Goal: Find specific page/section: Find specific page/section

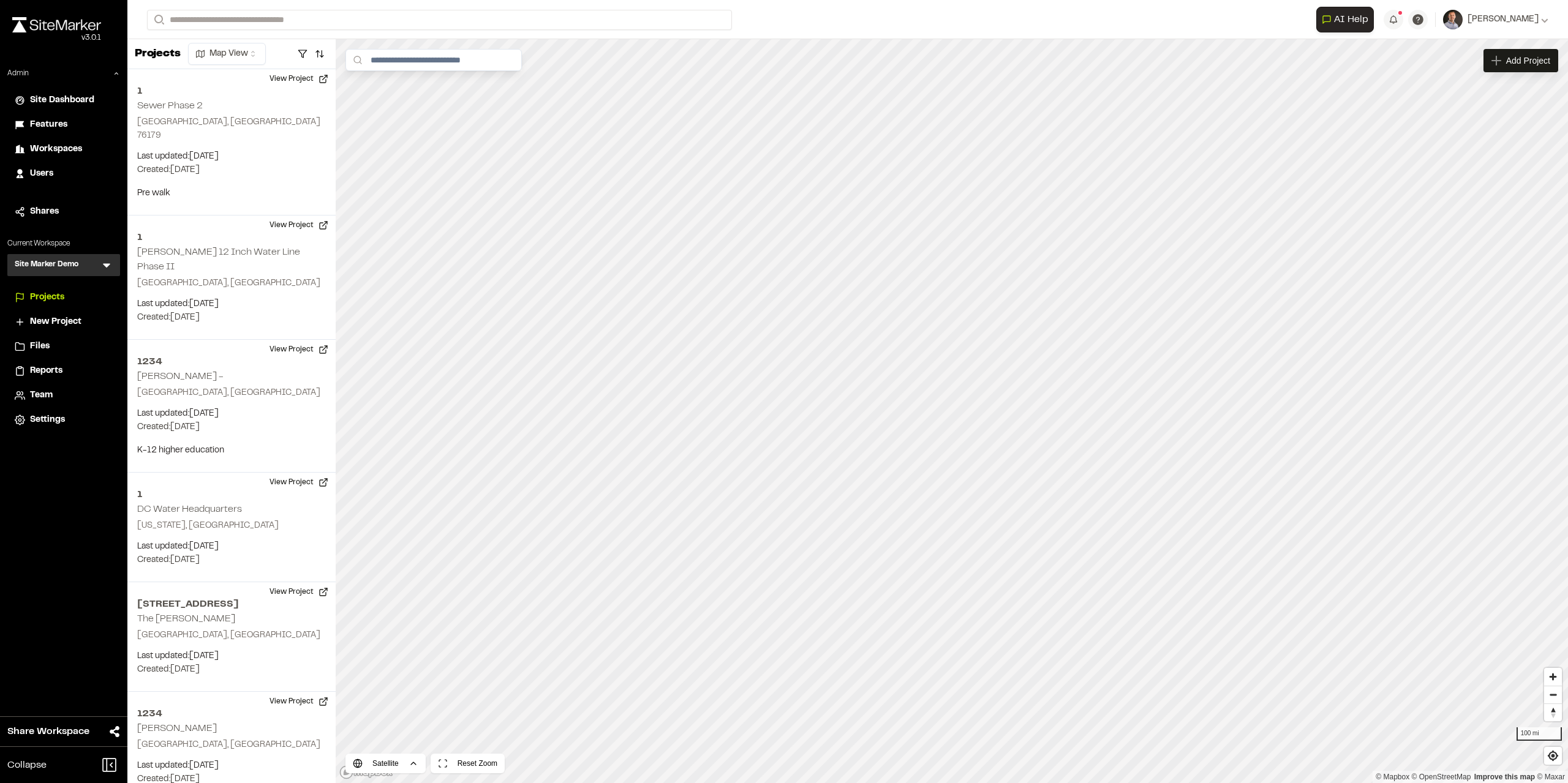
click at [117, 261] on div "Site Marker Demo SM Menu" at bounding box center [63, 265] width 113 height 22
click at [107, 264] on icon at bounding box center [107, 266] width 7 height 4
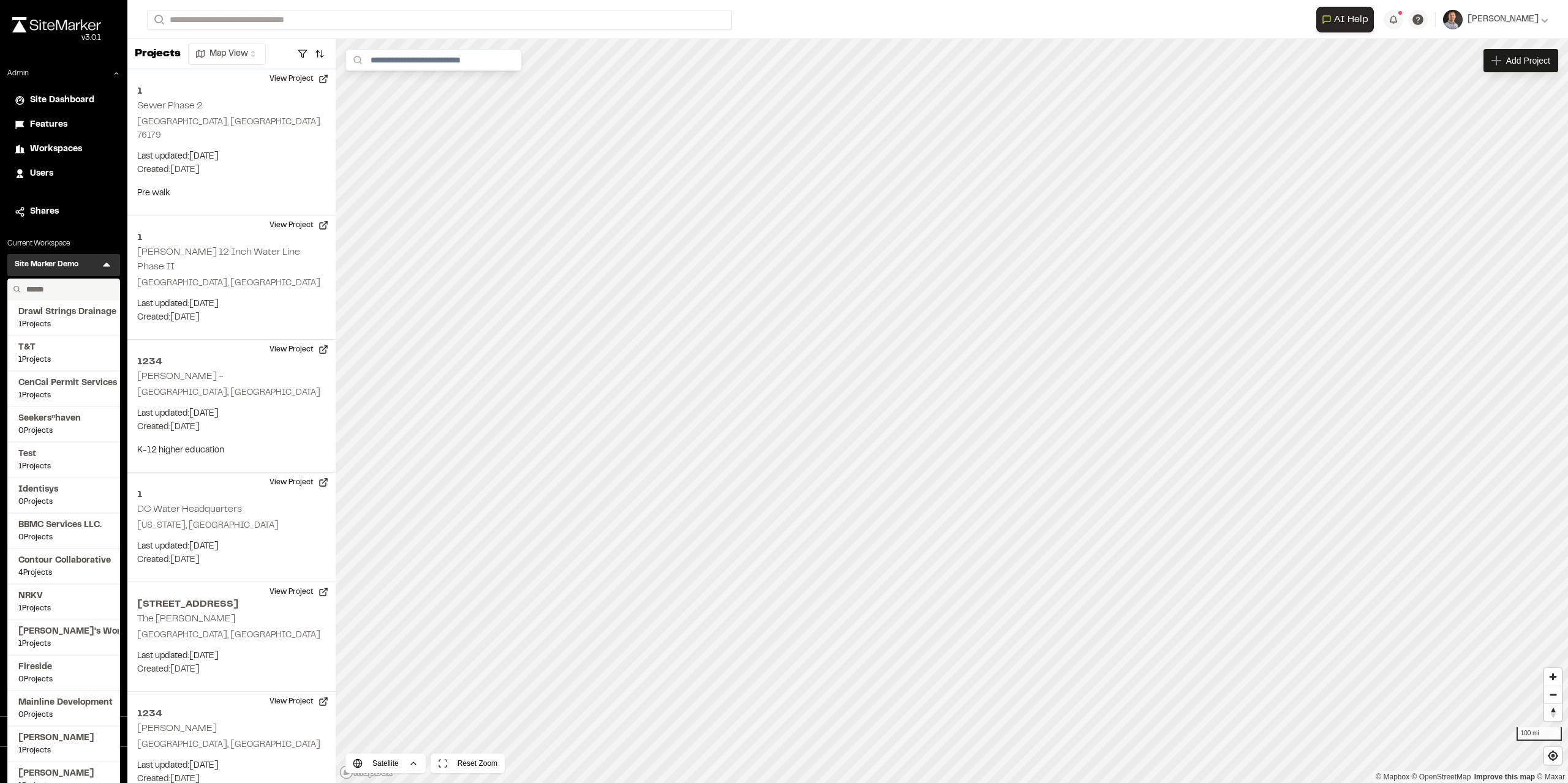
click at [77, 293] on input "text" at bounding box center [68, 289] width 93 height 21
click at [56, 285] on input "text" at bounding box center [68, 289] width 93 height 21
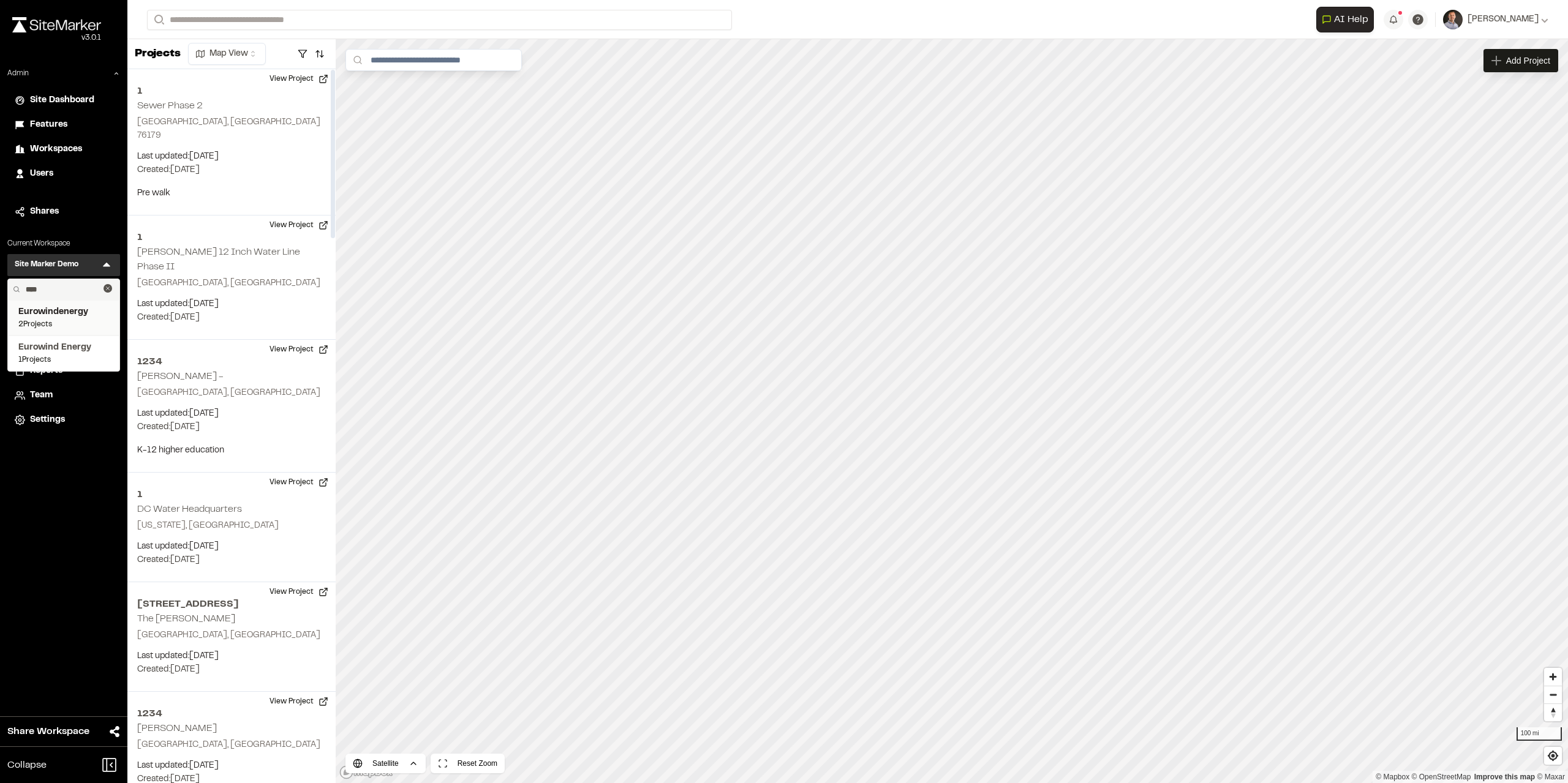
type input "****"
click at [84, 322] on span "2 Projects" at bounding box center [64, 324] width 91 height 11
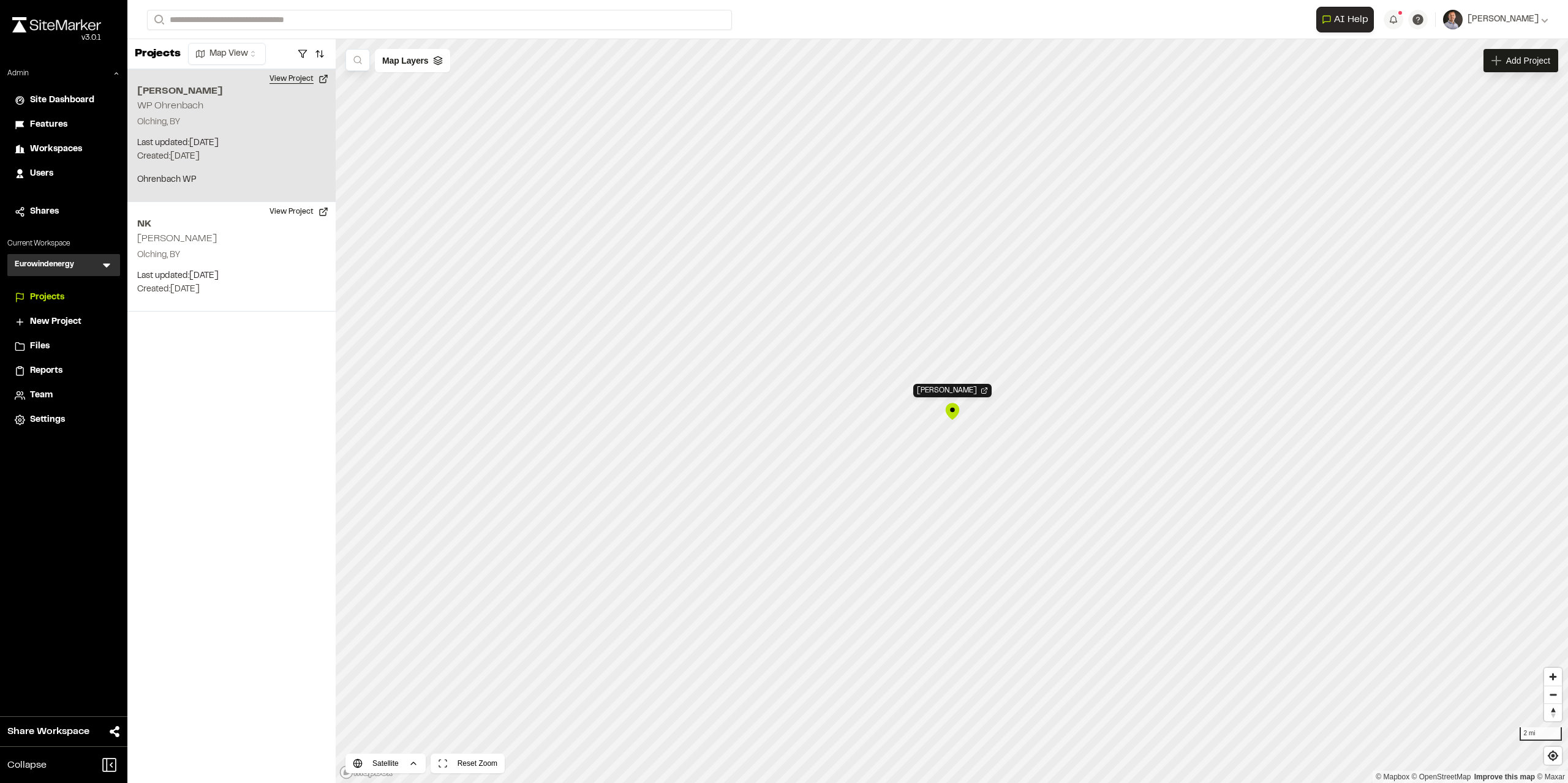
click at [284, 76] on button "View Project" at bounding box center [299, 78] width 73 height 19
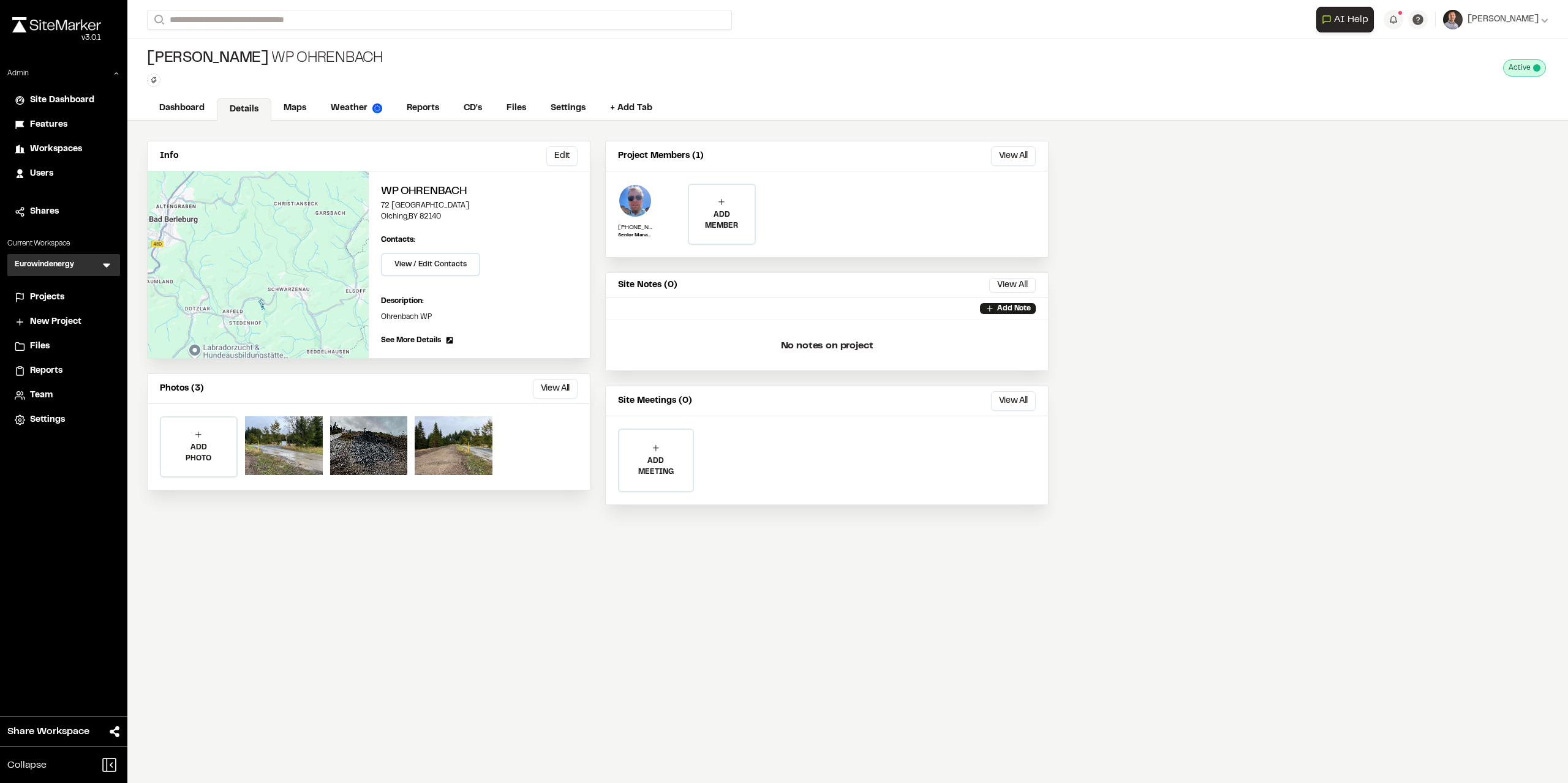
click at [63, 297] on span "Projects" at bounding box center [48, 297] width 35 height 14
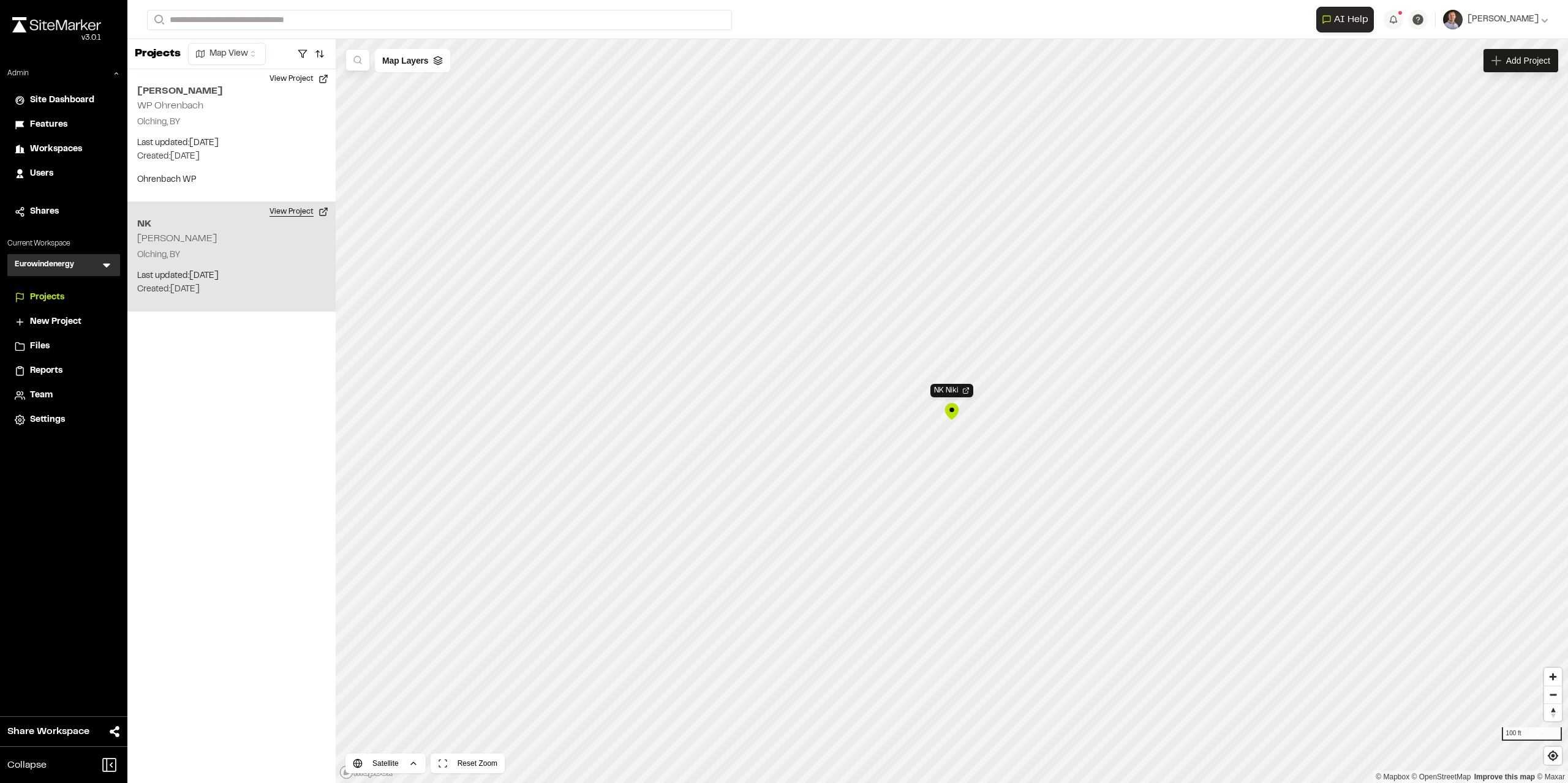
click at [299, 209] on button "View Project" at bounding box center [299, 212] width 73 height 19
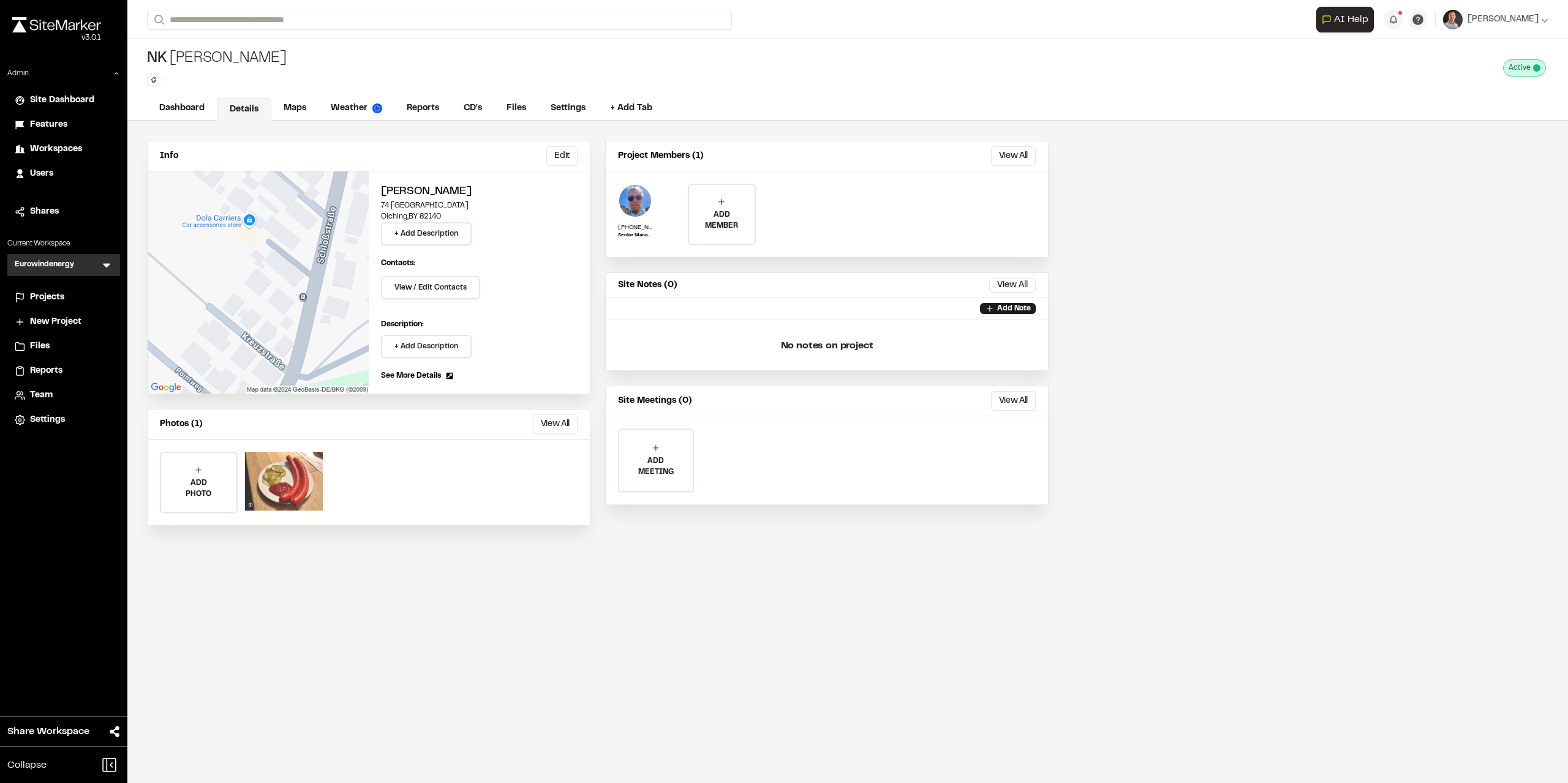
click at [310, 471] on div at bounding box center [284, 481] width 78 height 59
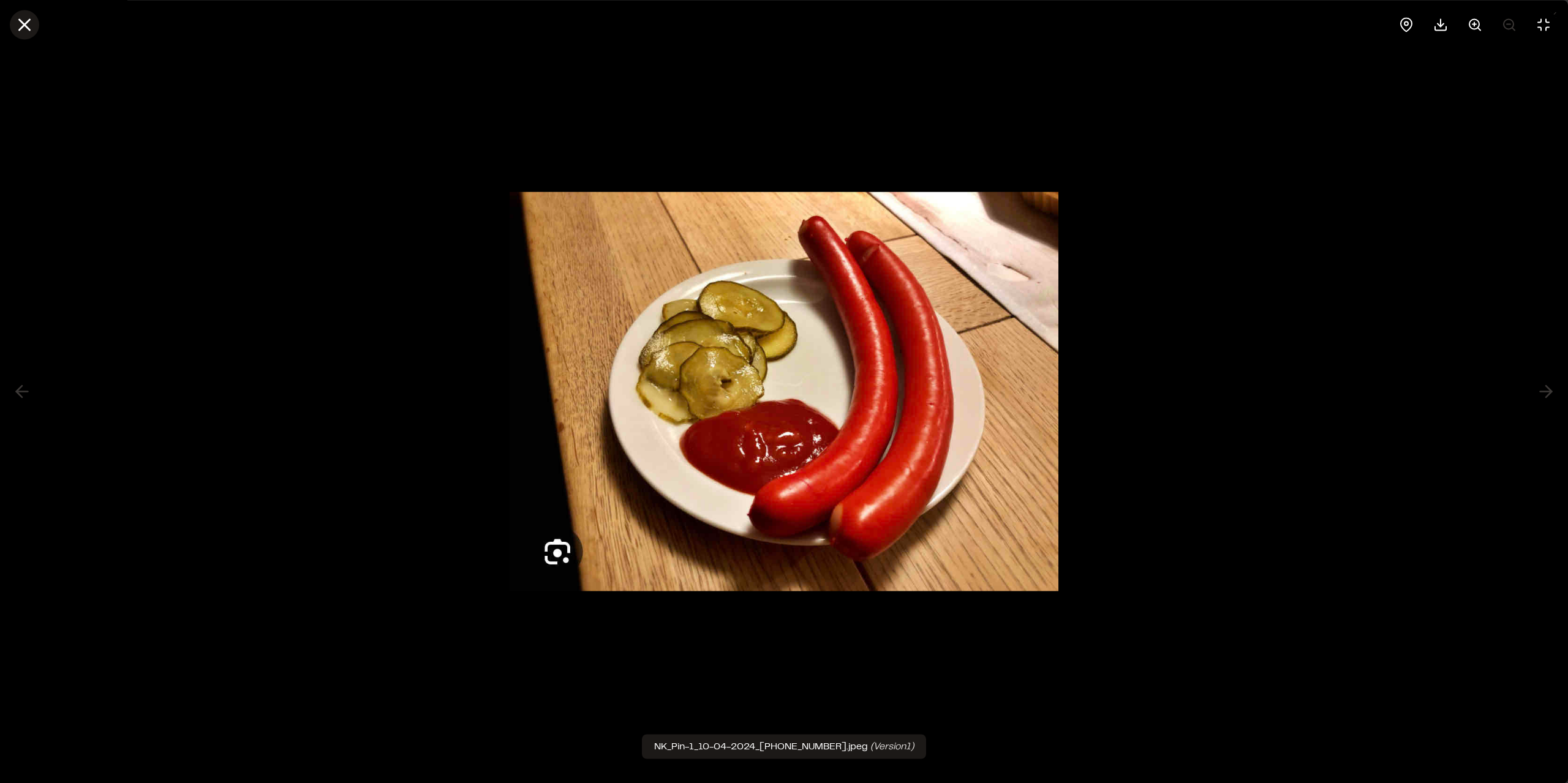
click at [17, 29] on icon at bounding box center [24, 24] width 21 height 21
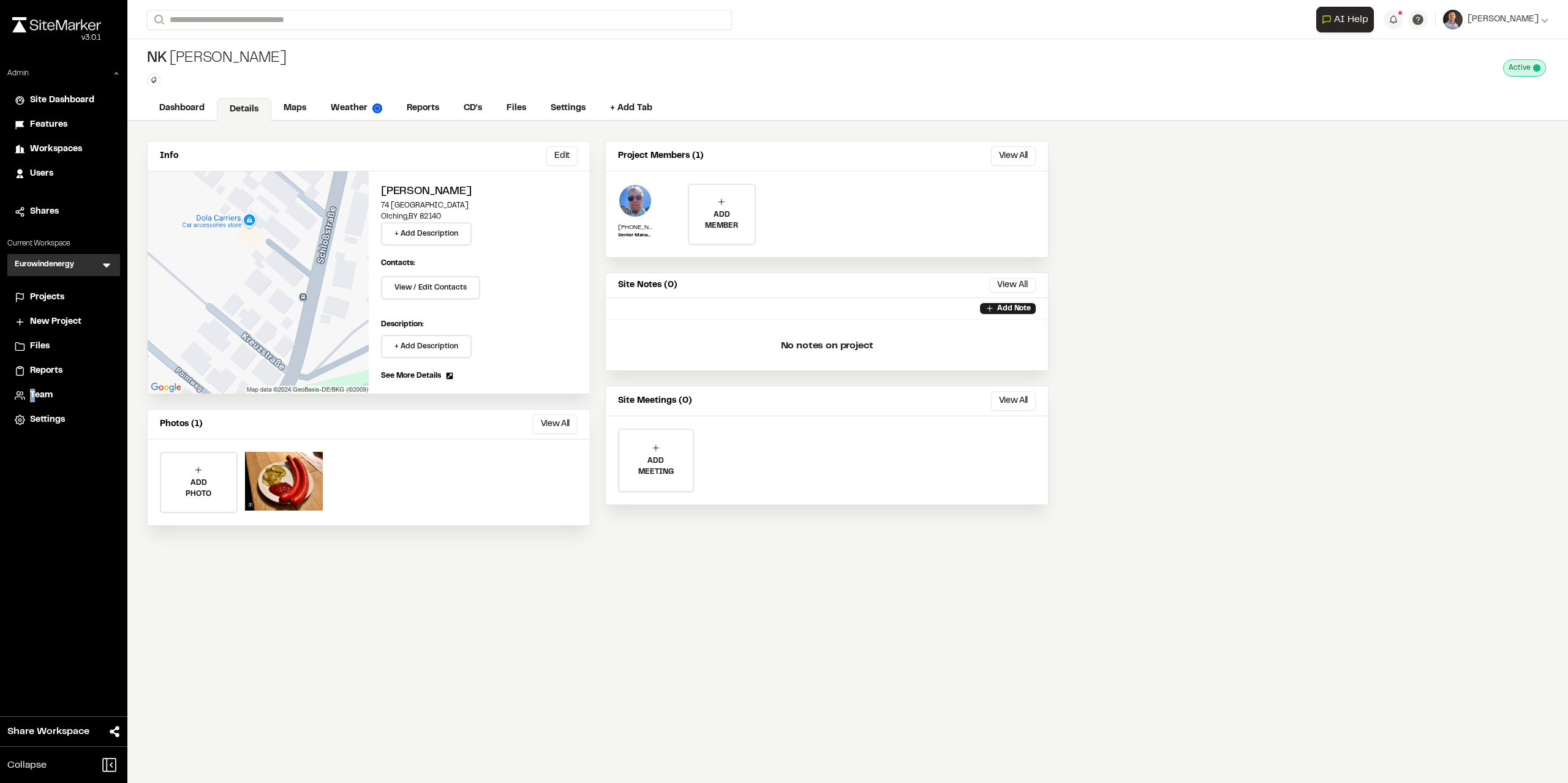
click at [31, 387] on li "Team" at bounding box center [63, 396] width 113 height 23
click at [43, 404] on li "Team" at bounding box center [63, 396] width 113 height 23
click at [48, 397] on span "Team" at bounding box center [41, 395] width 22 height 14
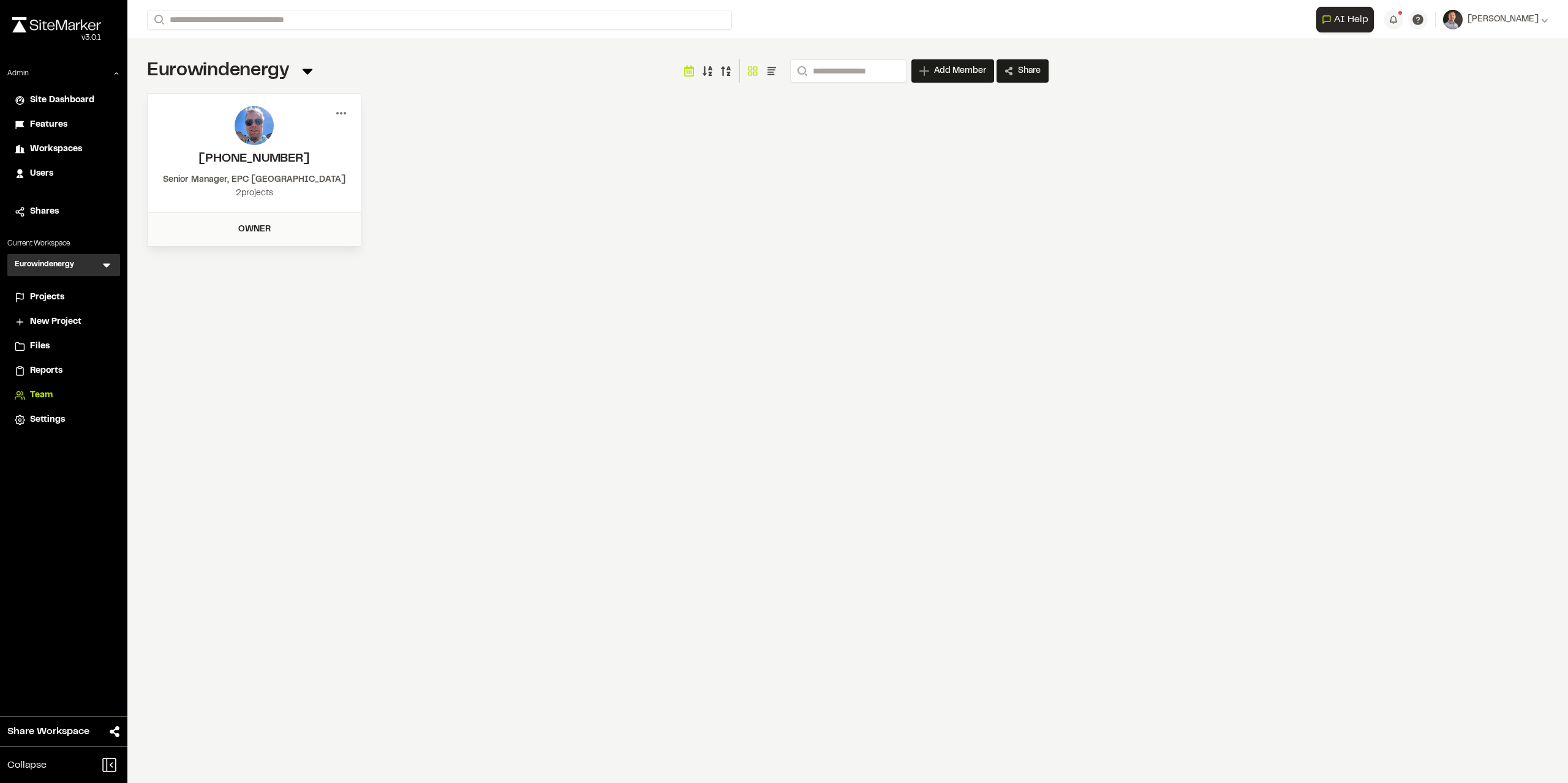
click at [346, 117] on icon at bounding box center [341, 113] width 19 height 19
click at [269, 154] on div "Edit Permissions" at bounding box center [297, 158] width 107 height 19
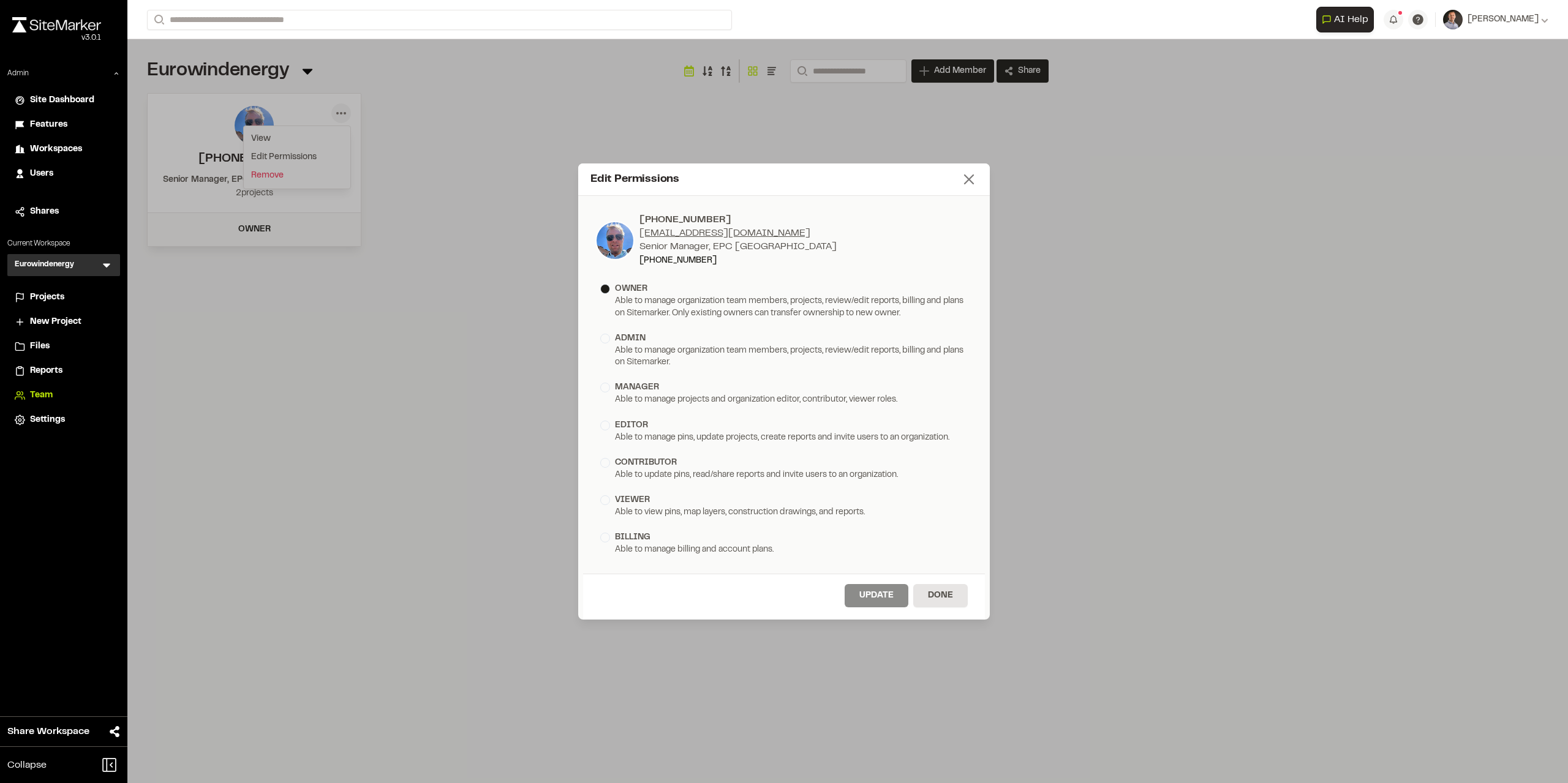
click at [976, 178] on icon at bounding box center [969, 179] width 17 height 17
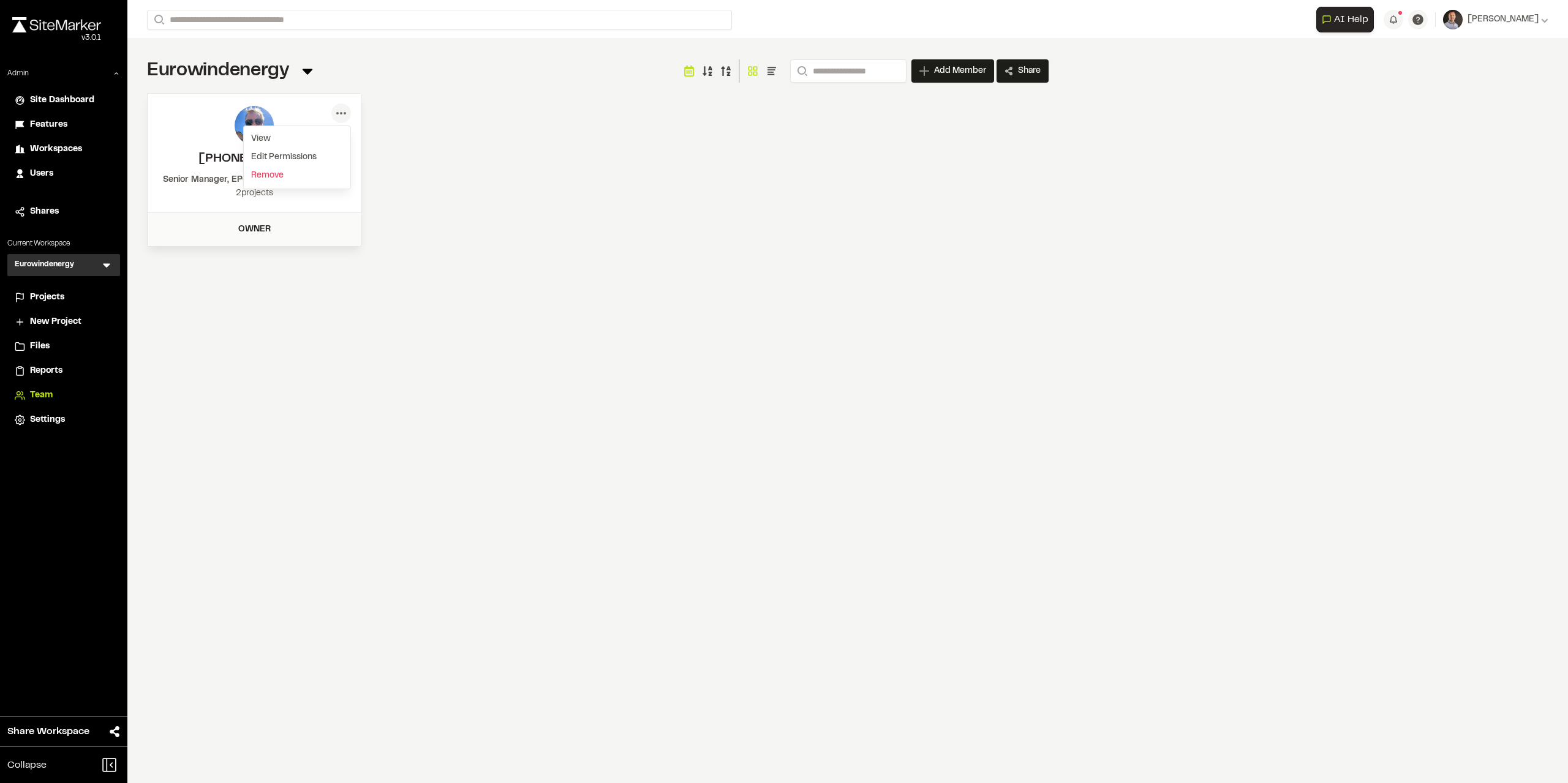
click at [109, 259] on icon at bounding box center [107, 265] width 12 height 12
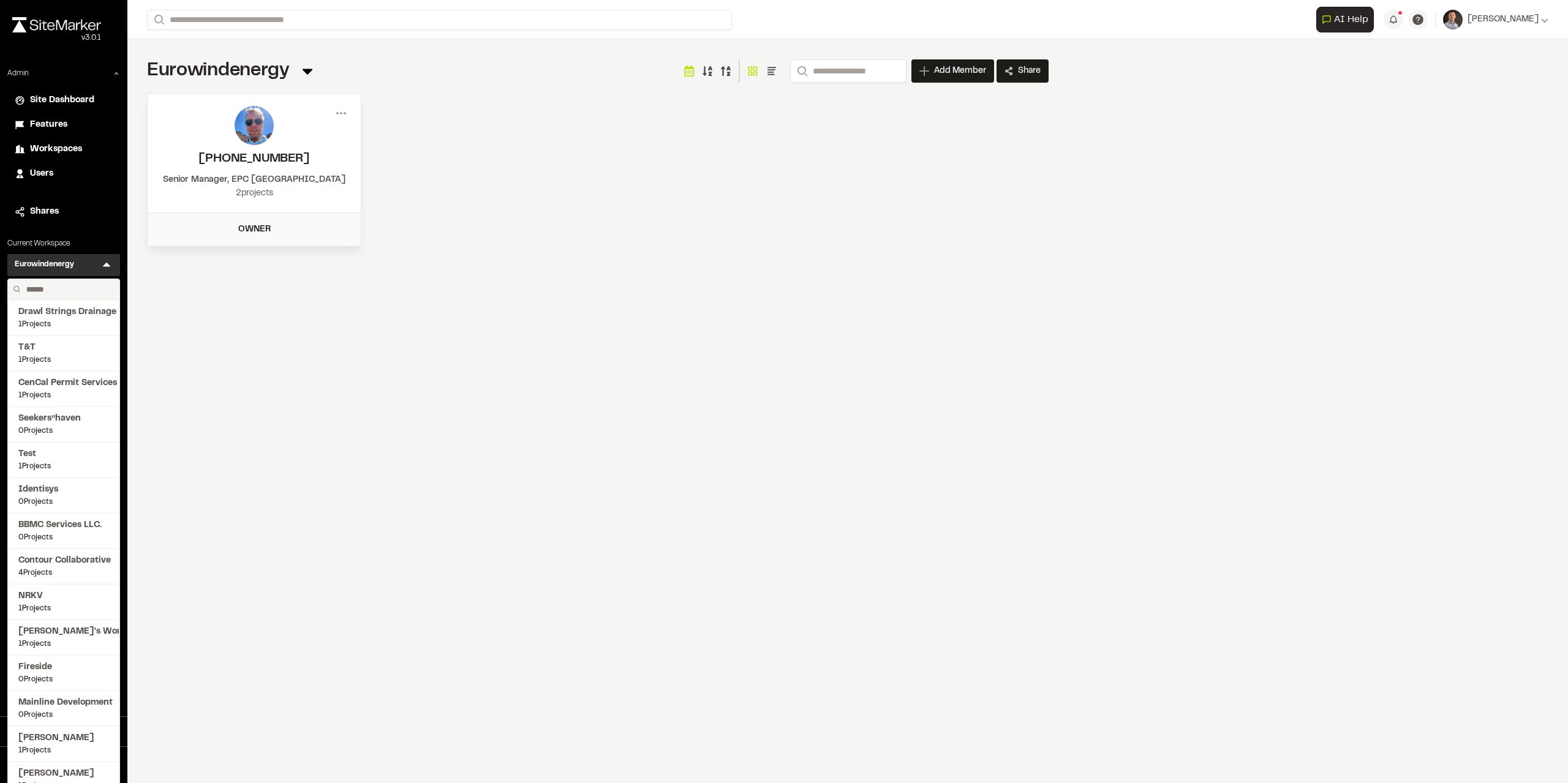
click at [65, 296] on input "text" at bounding box center [68, 289] width 93 height 21
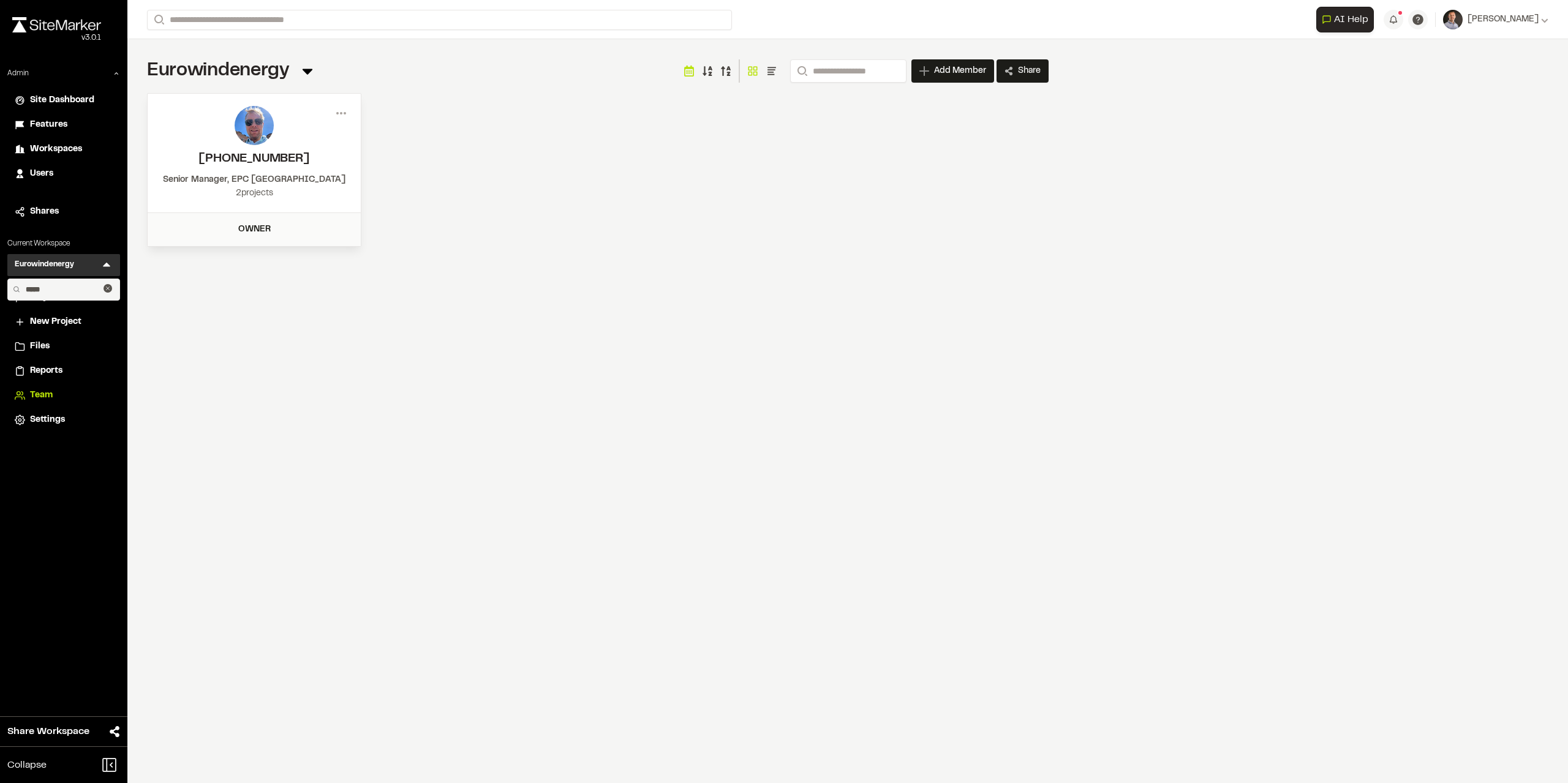
drag, startPoint x: 74, startPoint y: 295, endPoint x: 0, endPoint y: 250, distance: 86.6
click at [0, 257] on div "Admin Site Dashboard Features Workspaces Users Shares Current Workspace Eurowin…" at bounding box center [63, 249] width 127 height 363
click at [102, 266] on icon at bounding box center [107, 265] width 12 height 12
click at [53, 285] on input "*****" at bounding box center [62, 289] width 83 height 21
type input "****"
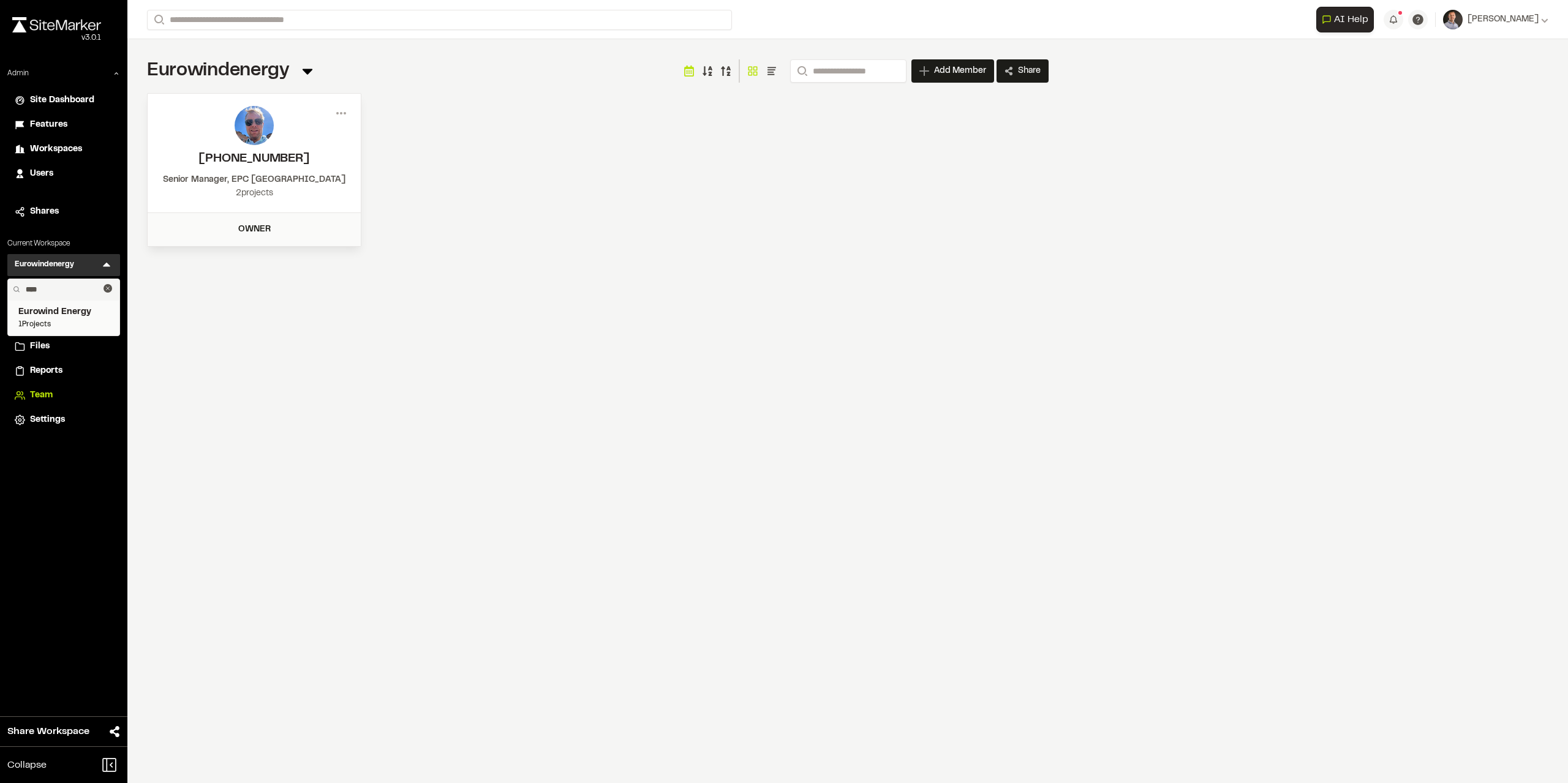
click at [69, 306] on span "Eurowind Energy" at bounding box center [64, 312] width 91 height 14
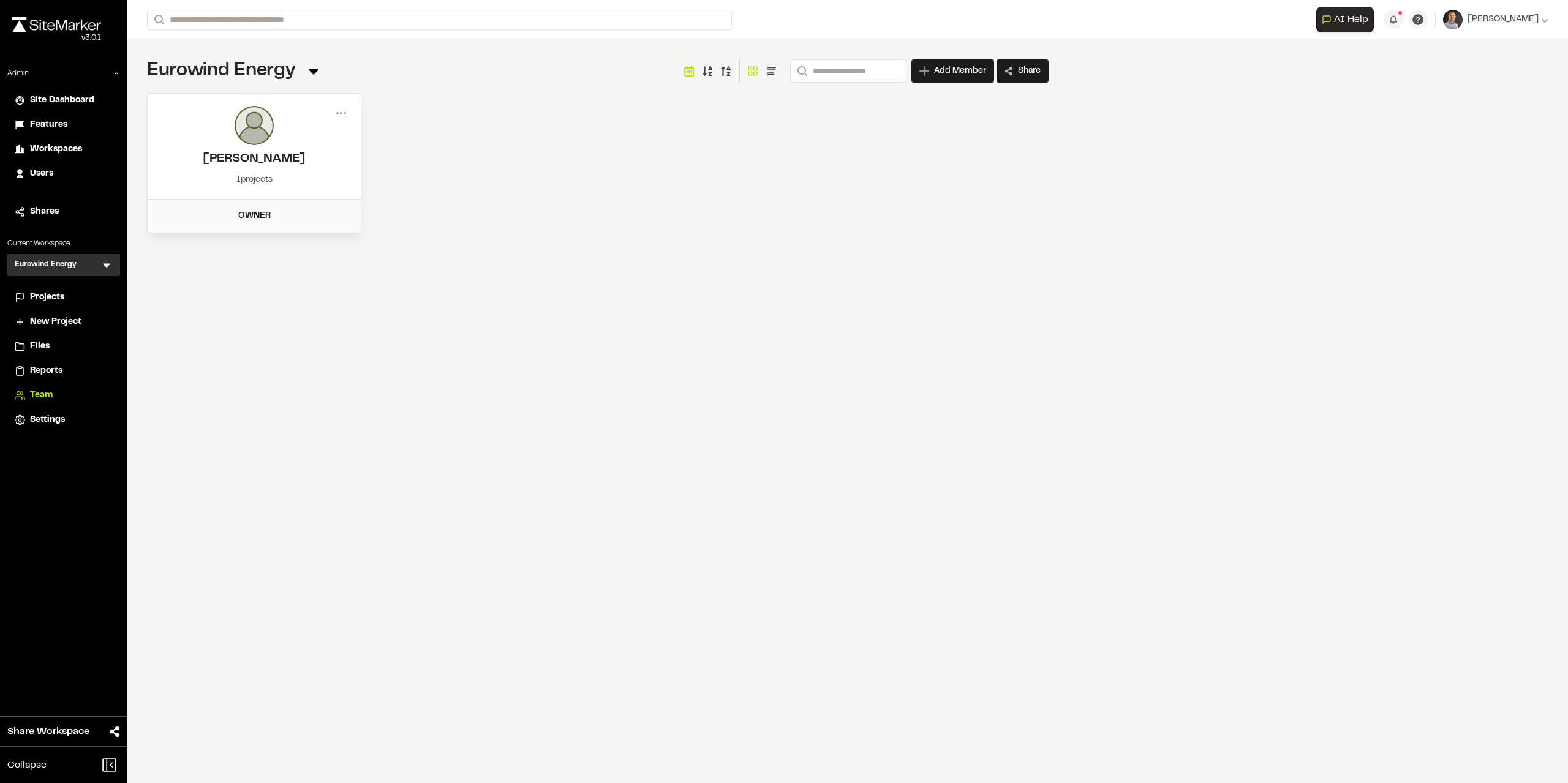
click at [66, 289] on li "Projects" at bounding box center [63, 297] width 113 height 23
click at [63, 298] on span "Projects" at bounding box center [48, 297] width 35 height 14
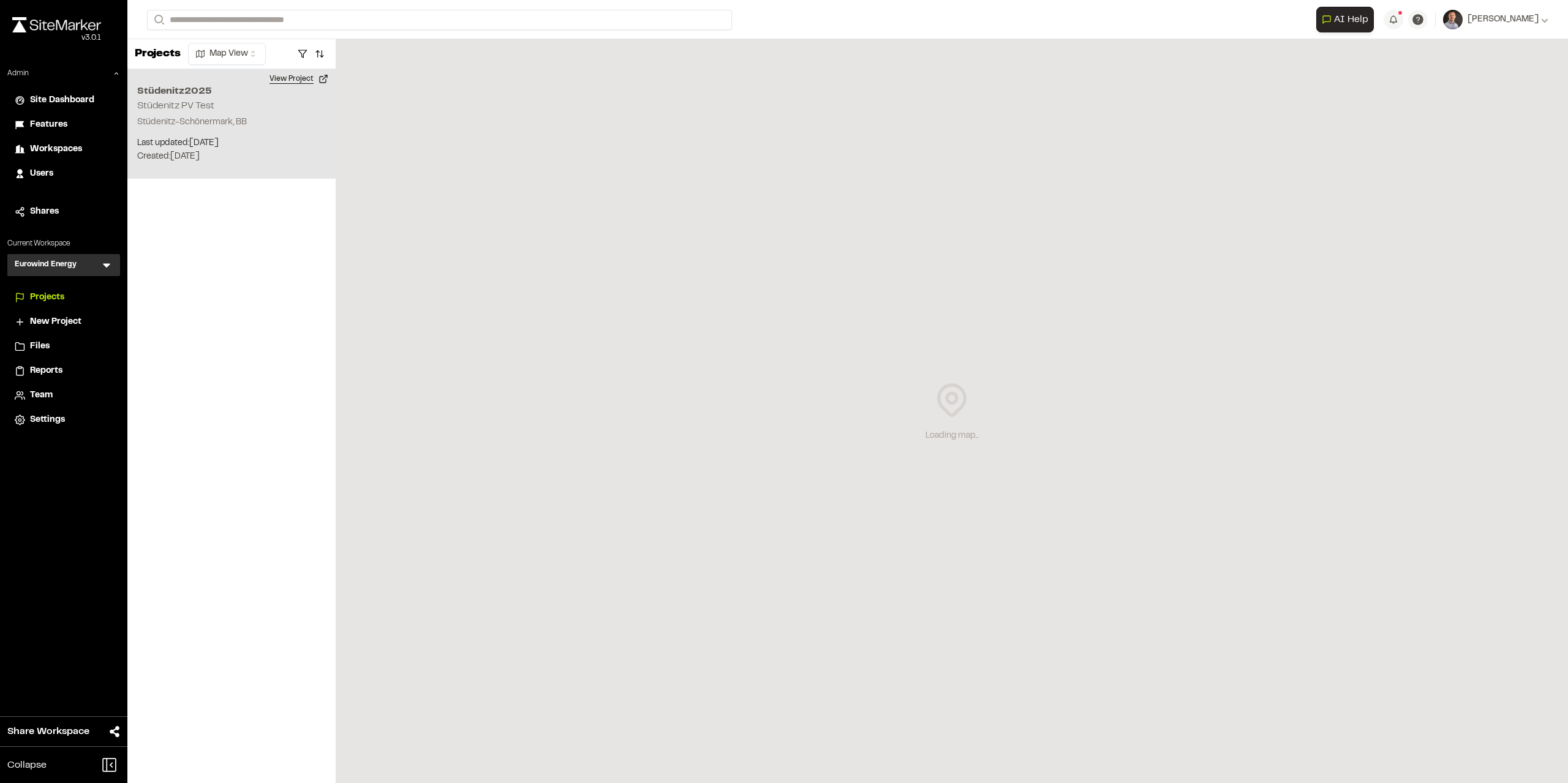
click at [292, 74] on button "View Project" at bounding box center [299, 78] width 73 height 19
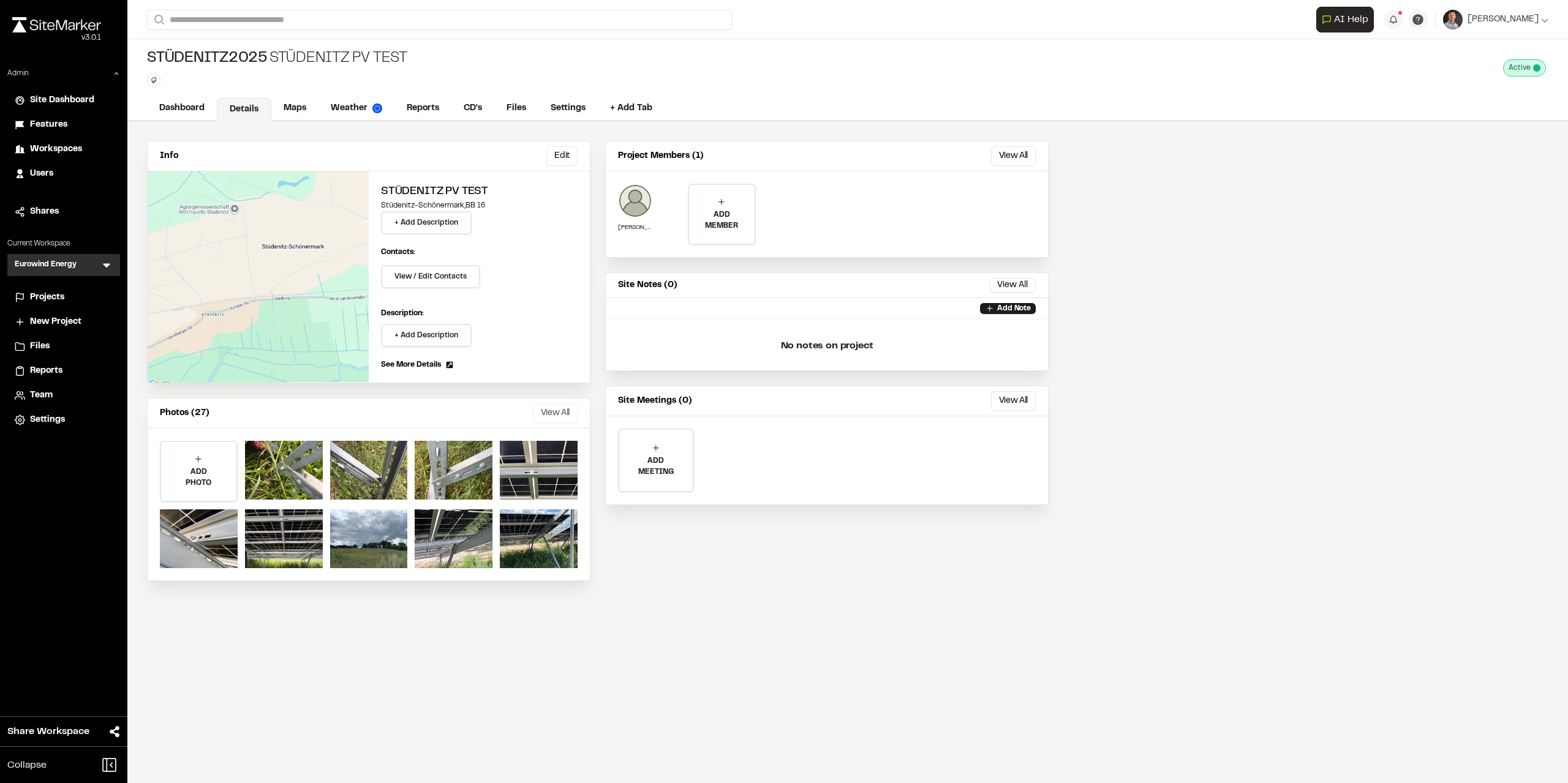
click at [557, 411] on button "View All" at bounding box center [555, 413] width 45 height 19
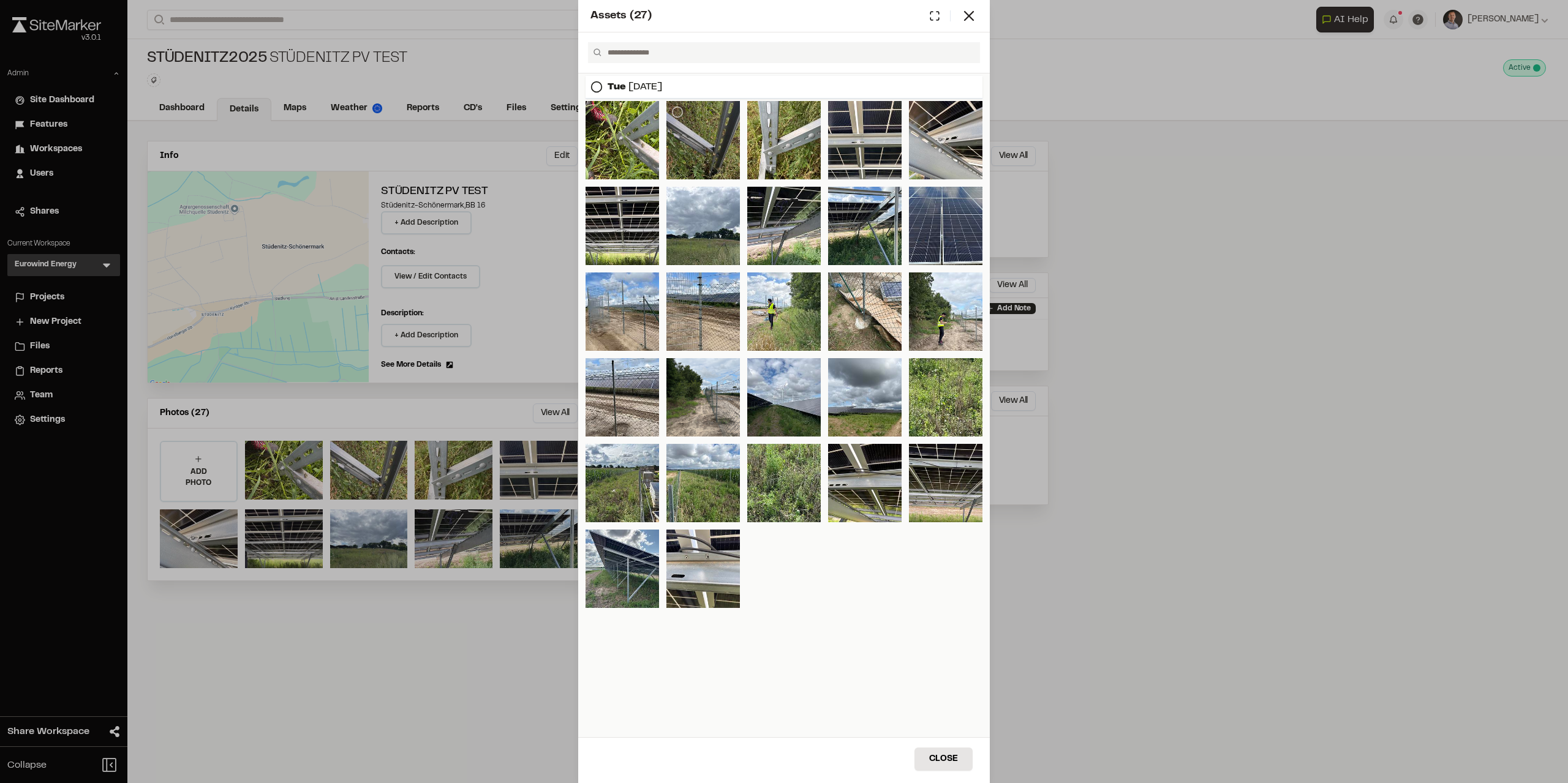
click at [708, 163] on div at bounding box center [703, 140] width 73 height 78
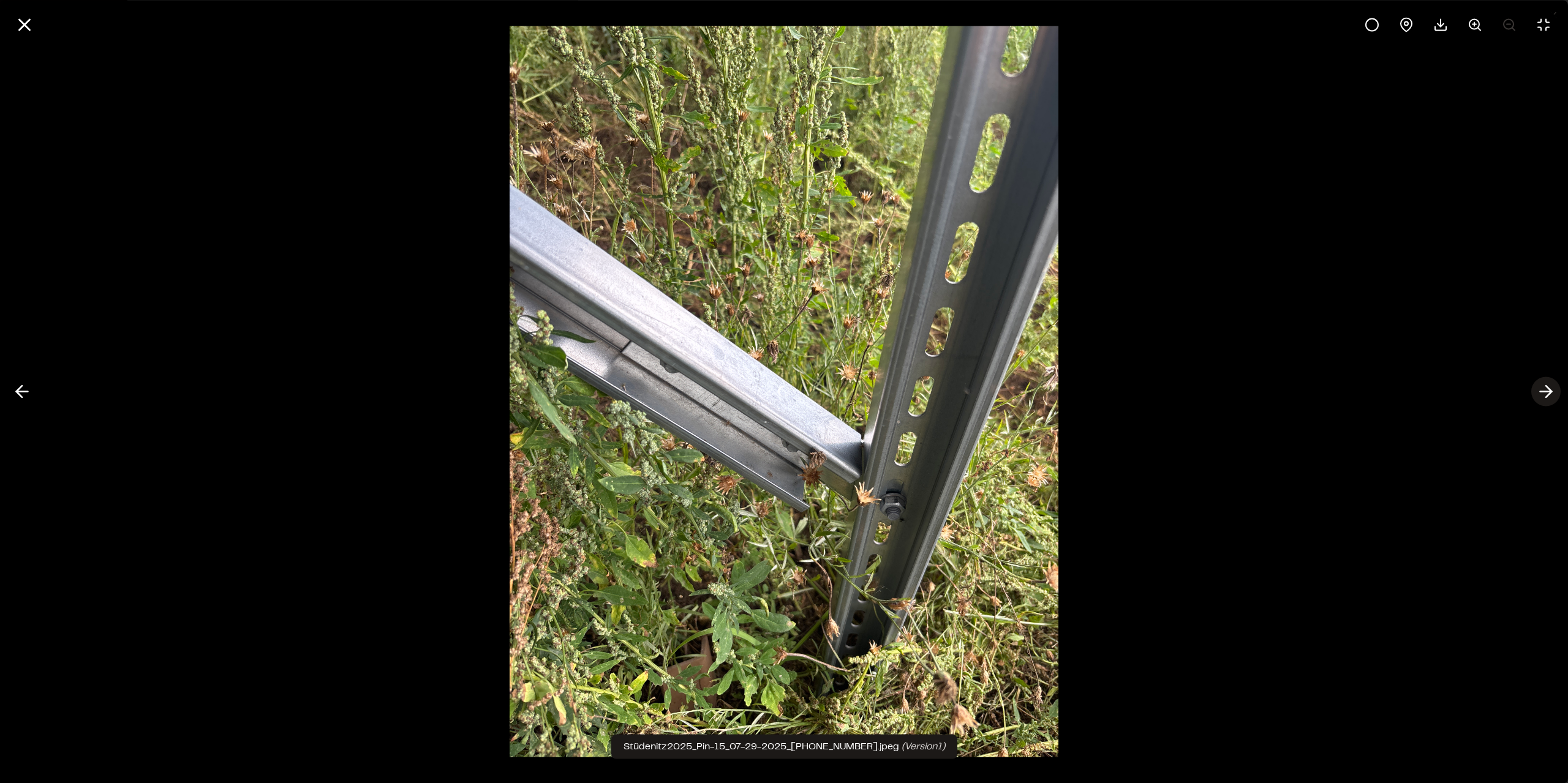
click at [1550, 392] on polyline at bounding box center [1549, 392] width 6 height 12
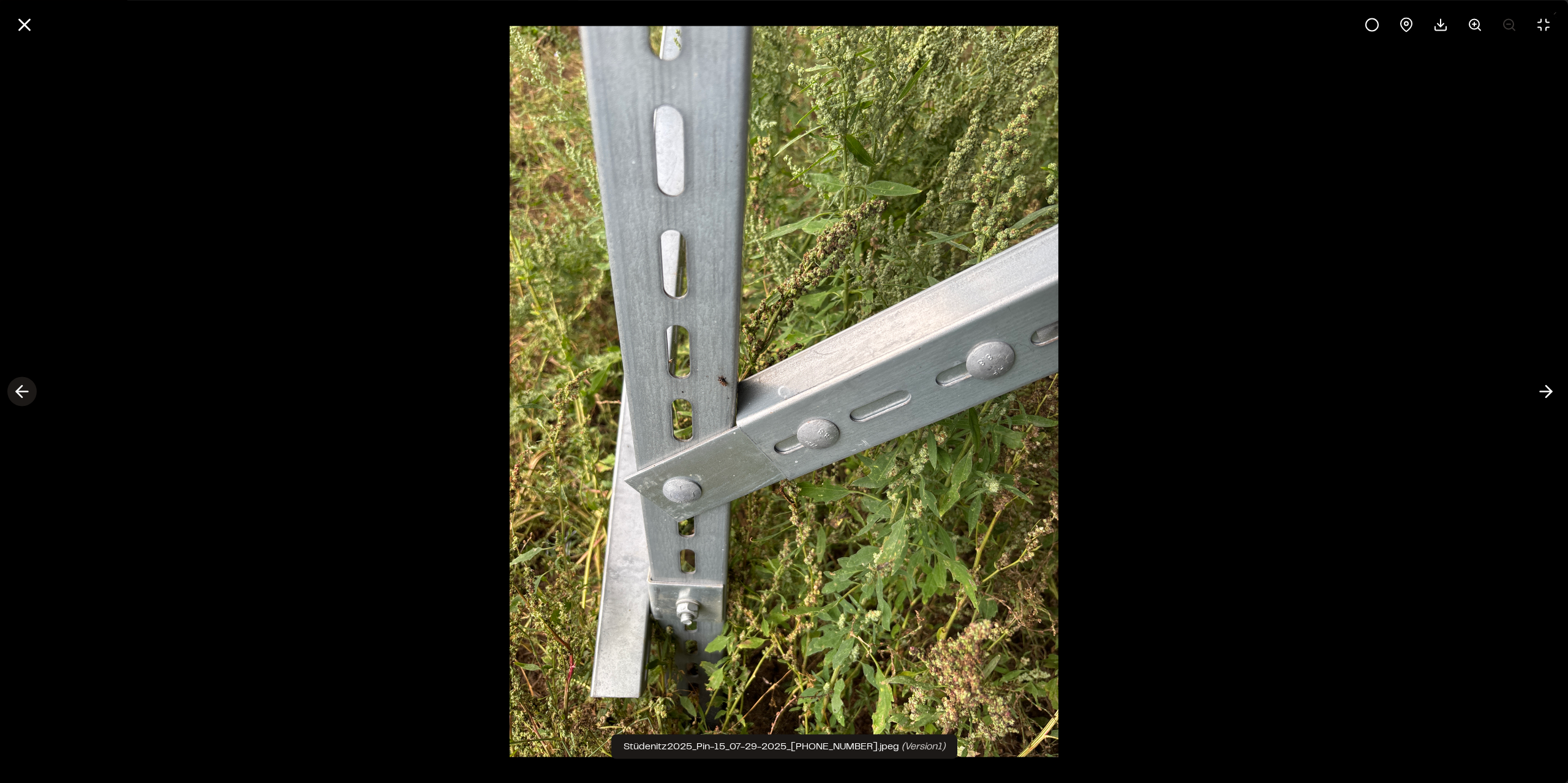
click at [19, 394] on polyline at bounding box center [19, 392] width 6 height 12
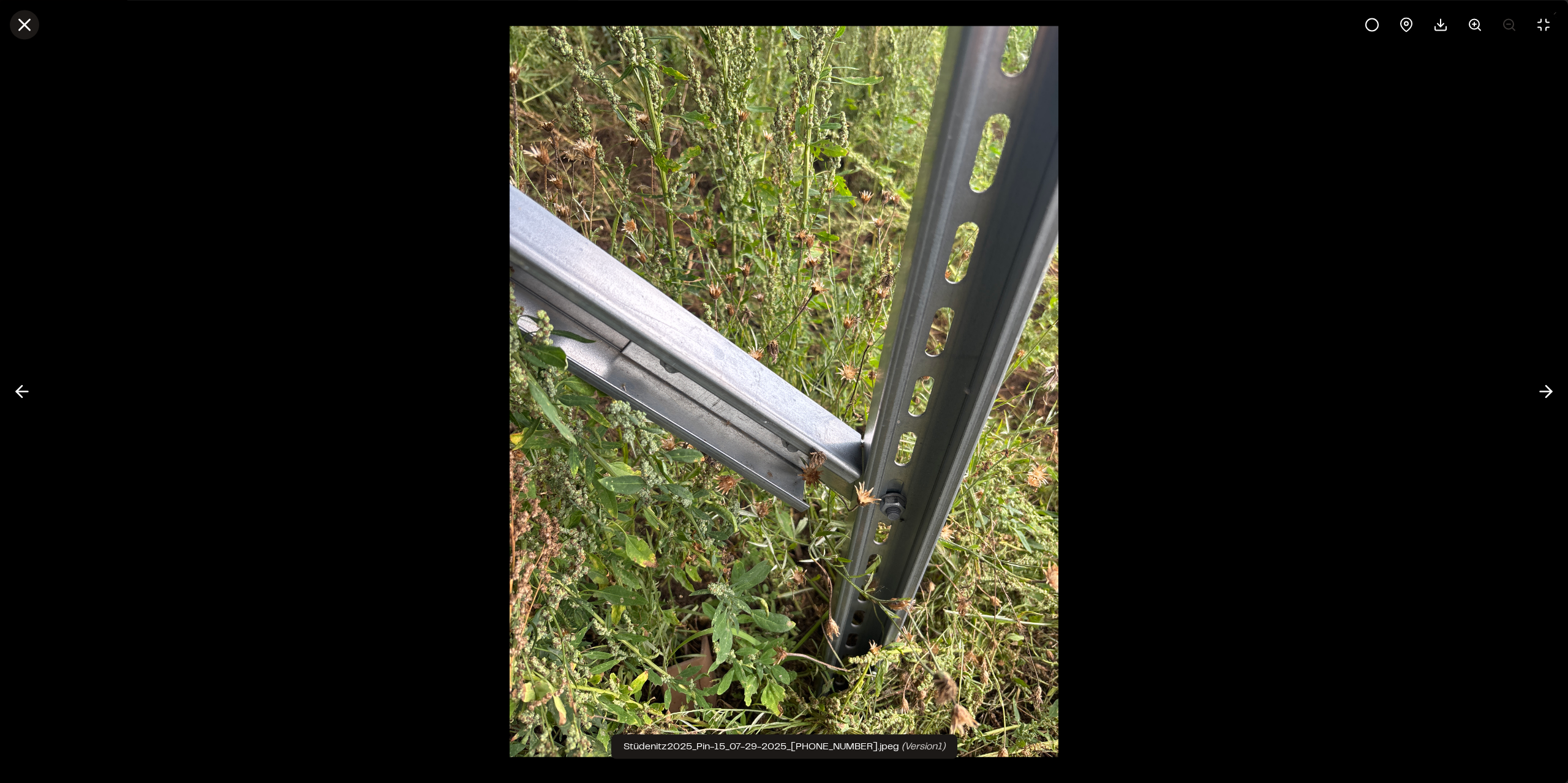
click at [22, 20] on icon at bounding box center [24, 24] width 21 height 21
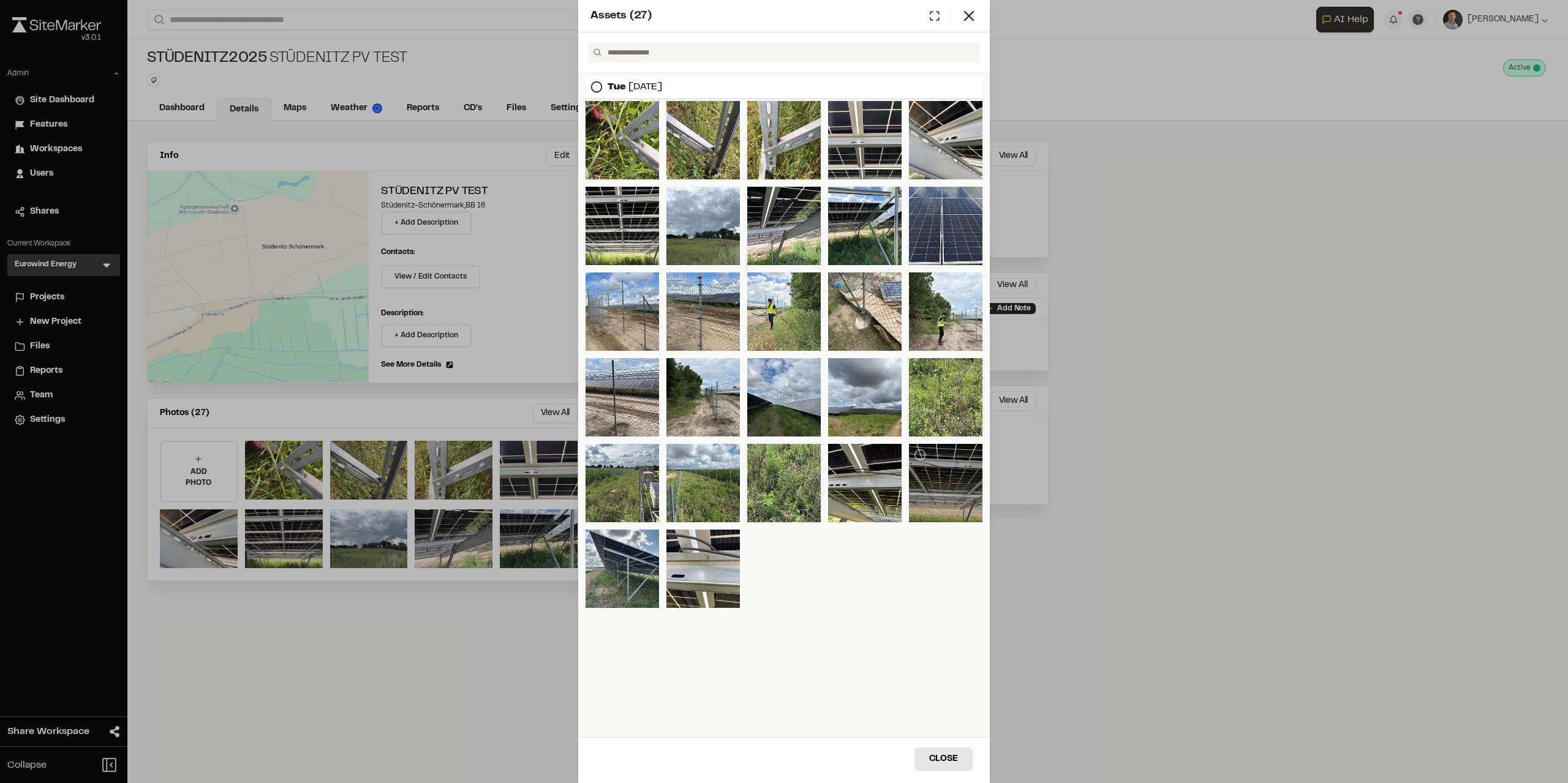
click at [940, 486] on div at bounding box center [946, 483] width 73 height 78
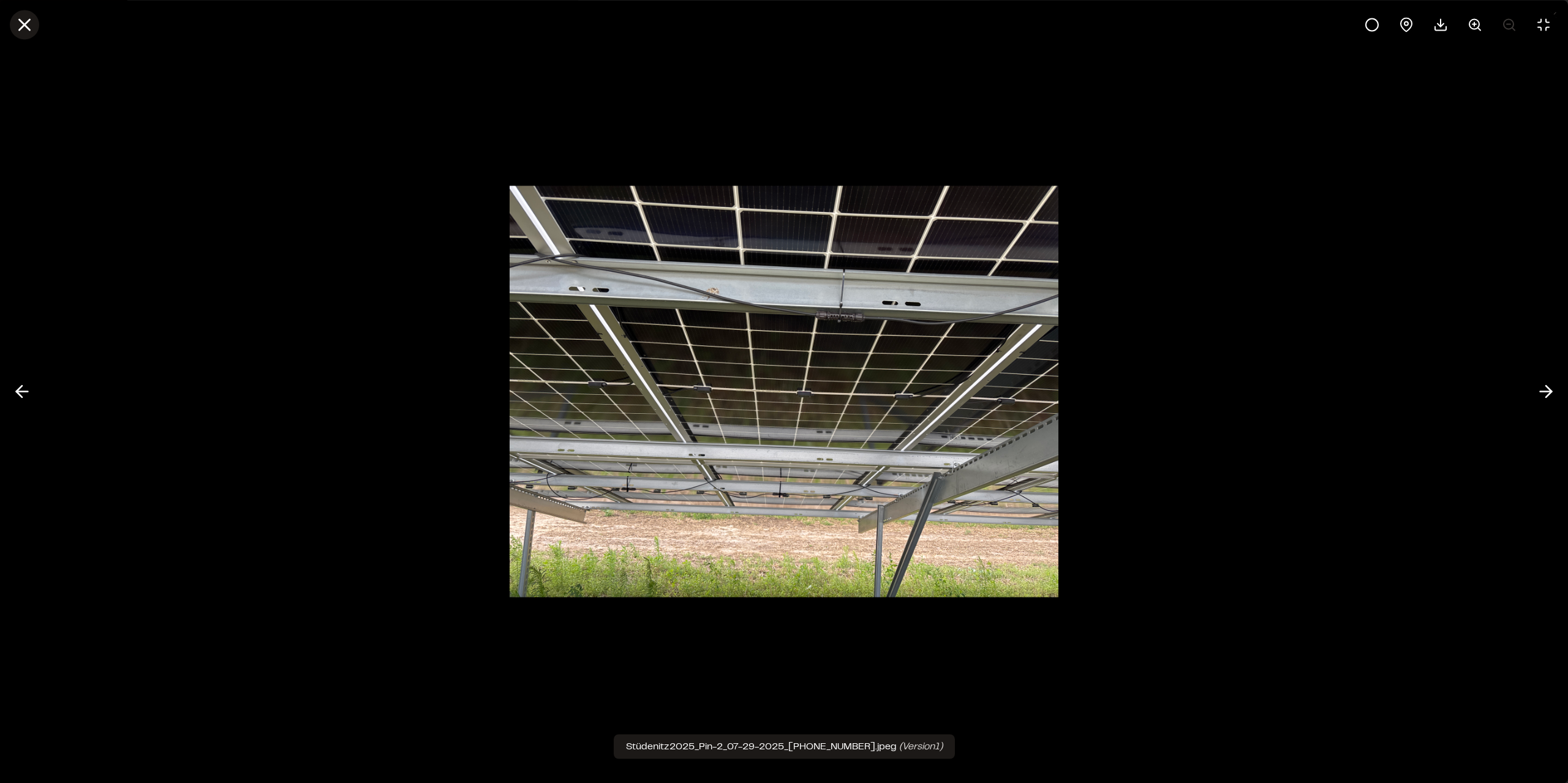
click at [22, 20] on icon at bounding box center [24, 24] width 21 height 21
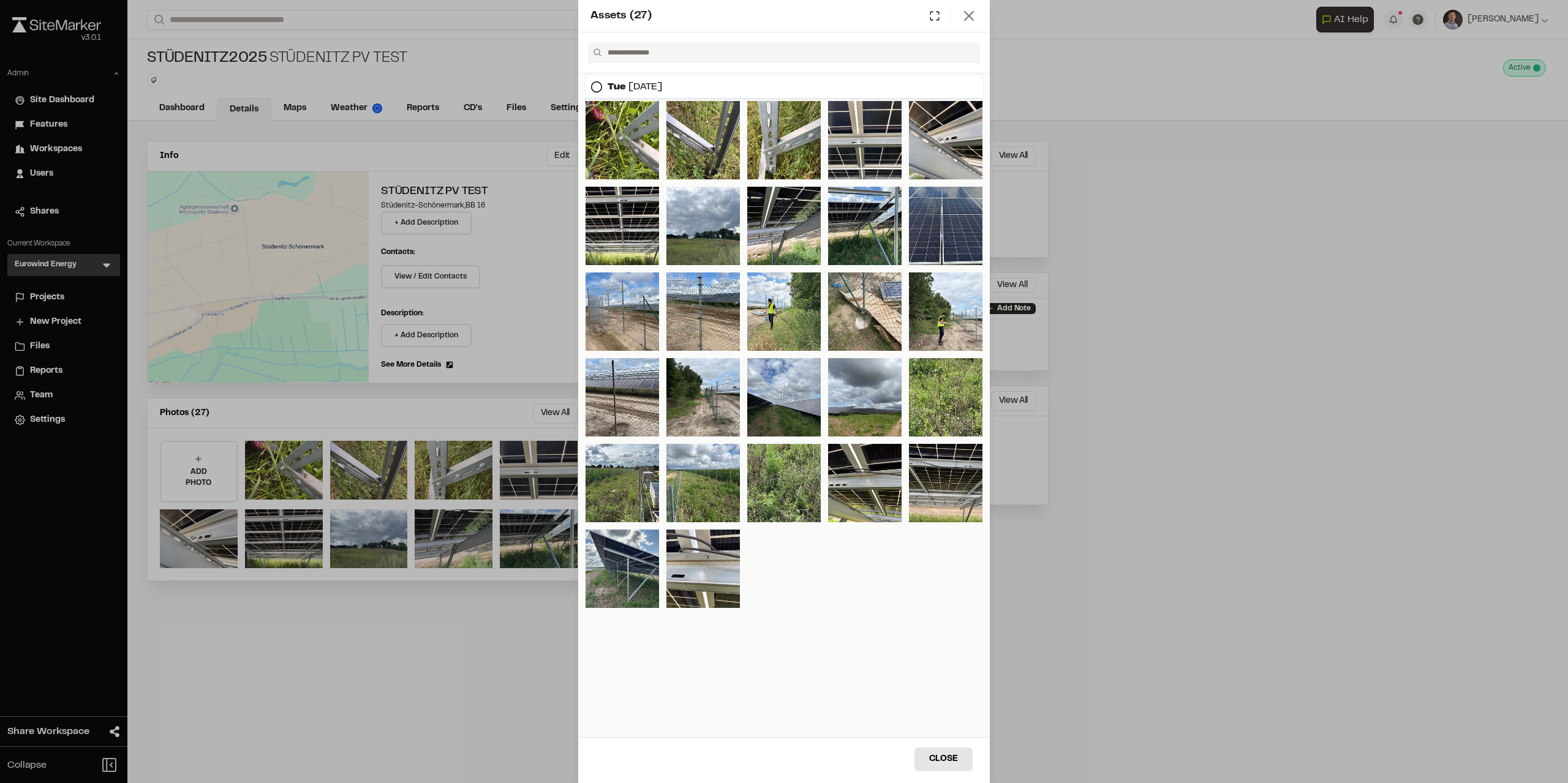
click at [965, 14] on icon at bounding box center [969, 16] width 17 height 17
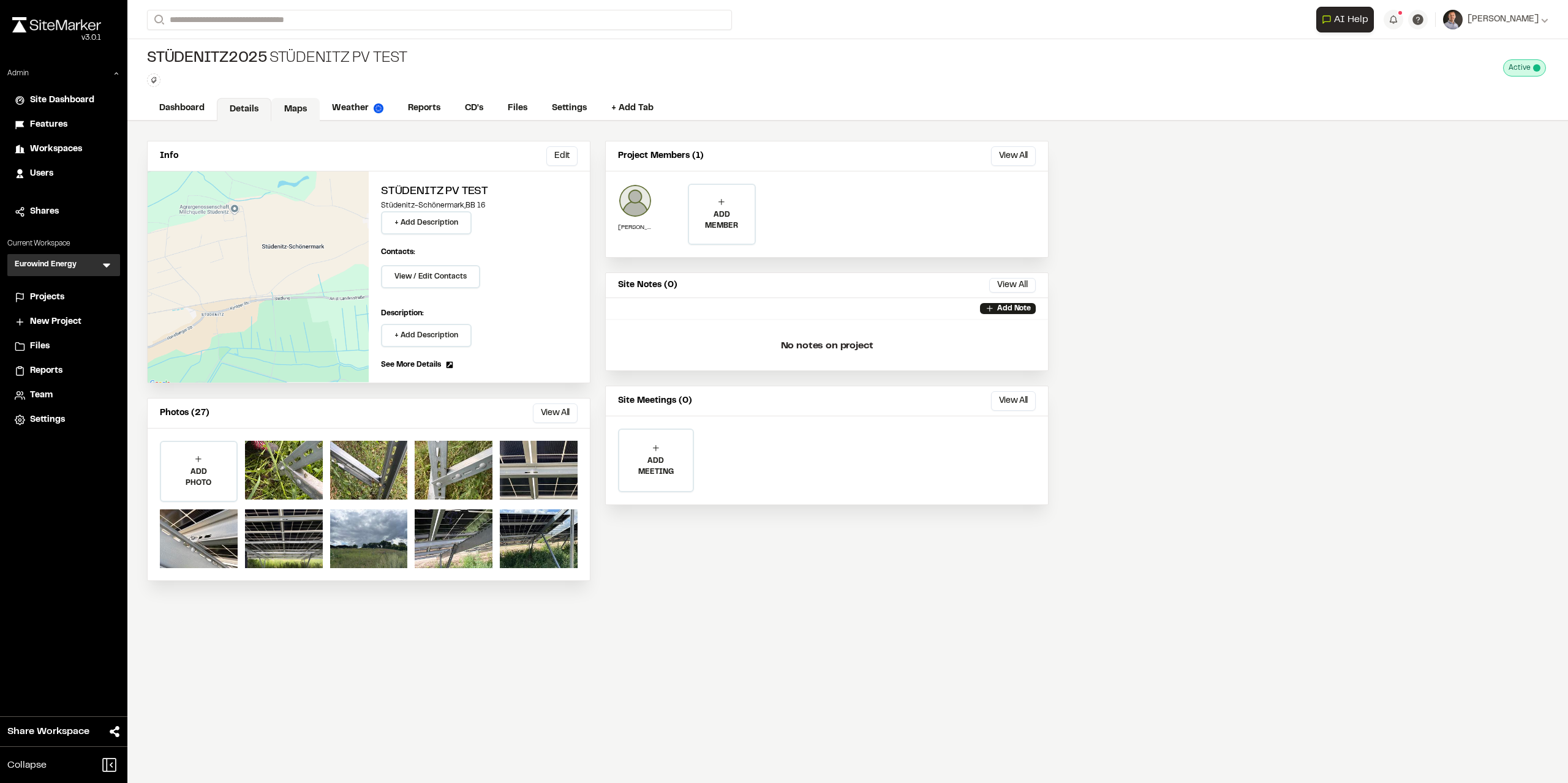
click at [287, 112] on link "Maps" at bounding box center [295, 109] width 48 height 23
